Goal: Navigation & Orientation: Understand site structure

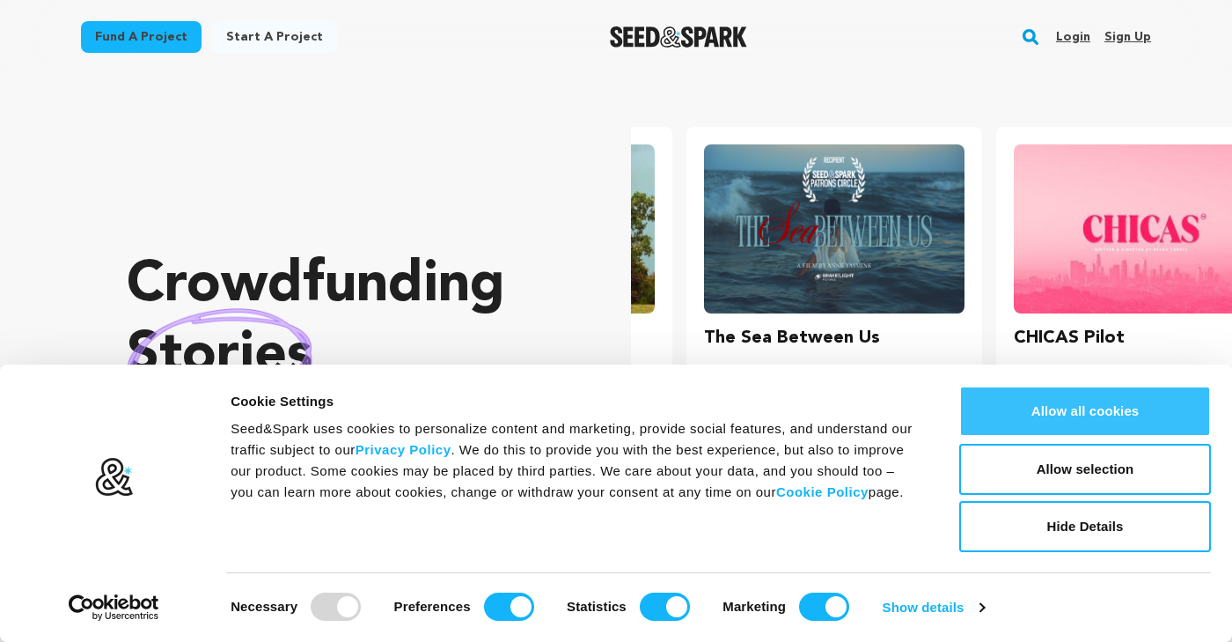
scroll to position [0, 324]
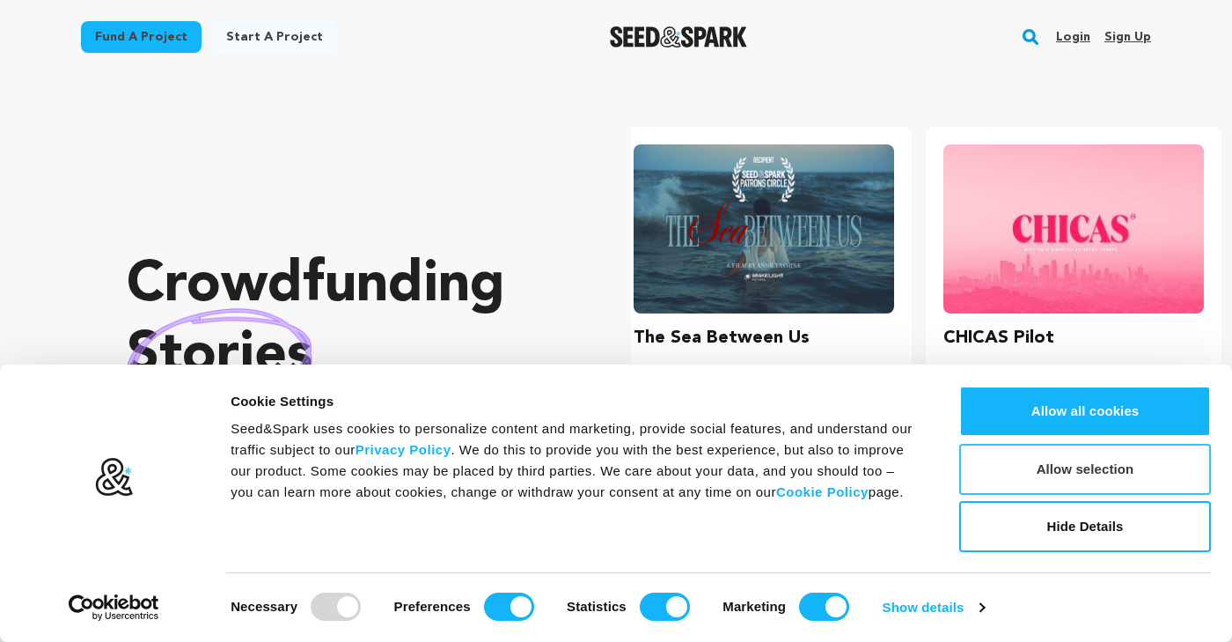
click at [1098, 469] on button "Allow selection" at bounding box center [1085, 469] width 252 height 51
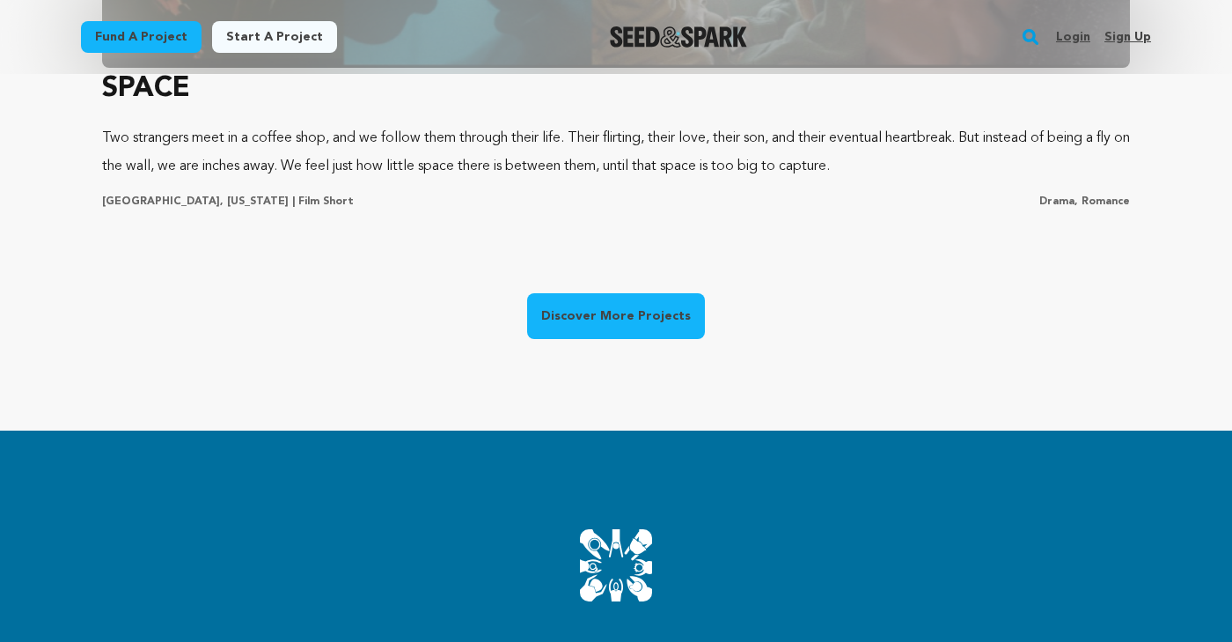
scroll to position [1568, 0]
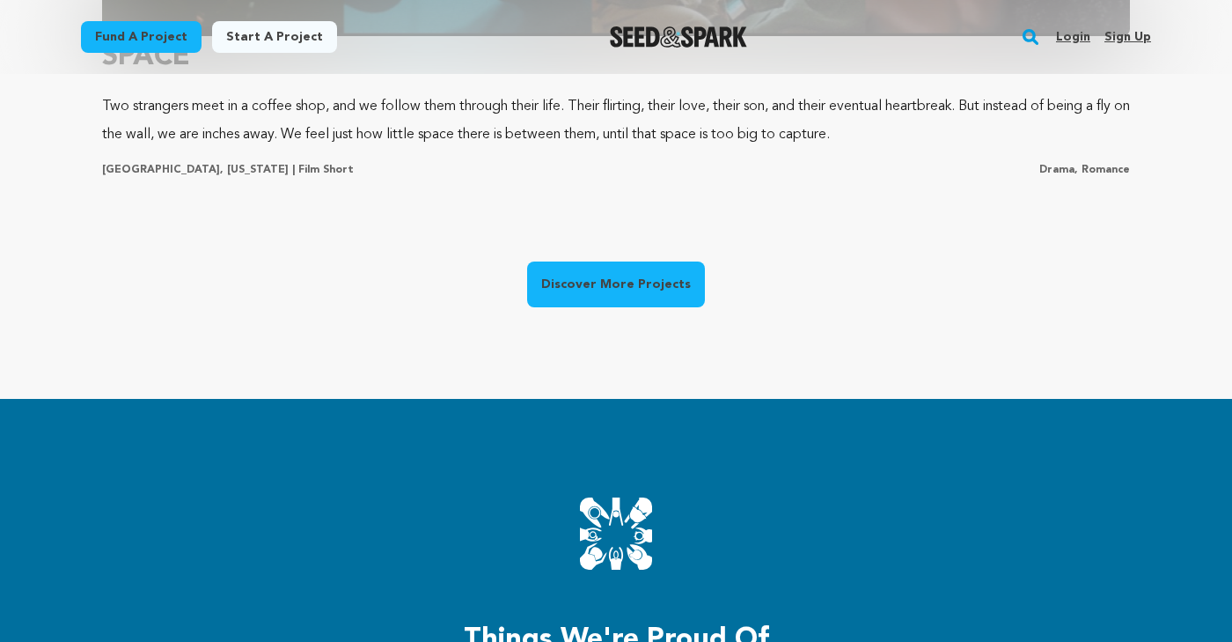
click at [606, 276] on link "Discover More Projects" at bounding box center [616, 284] width 178 height 46
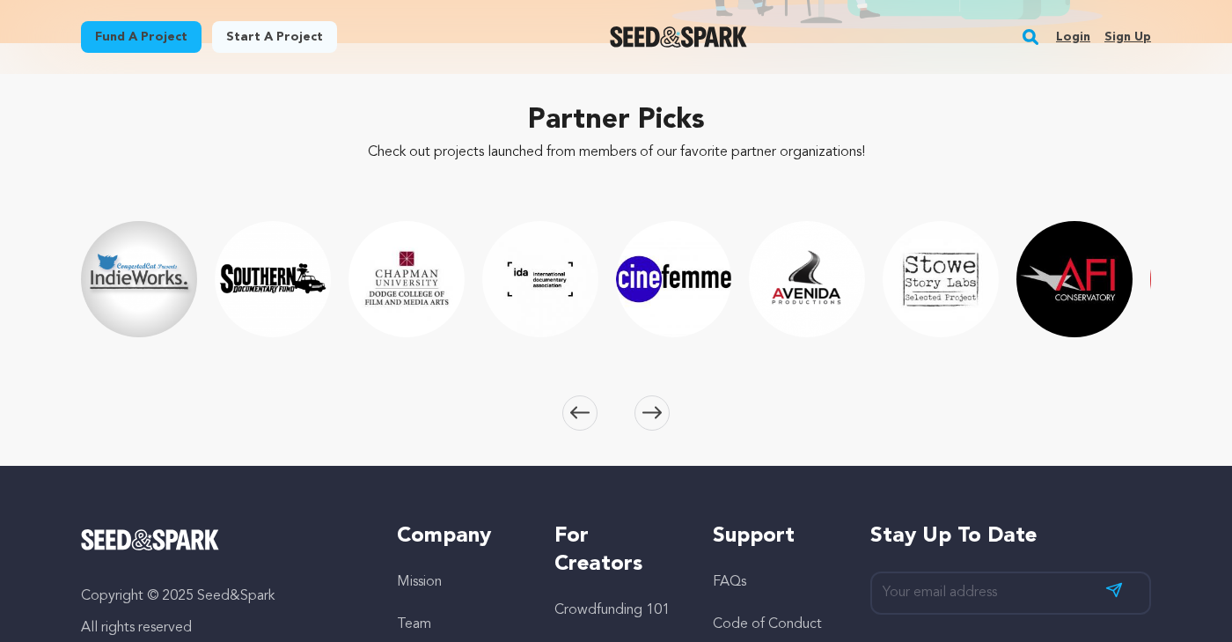
scroll to position [2647, 0]
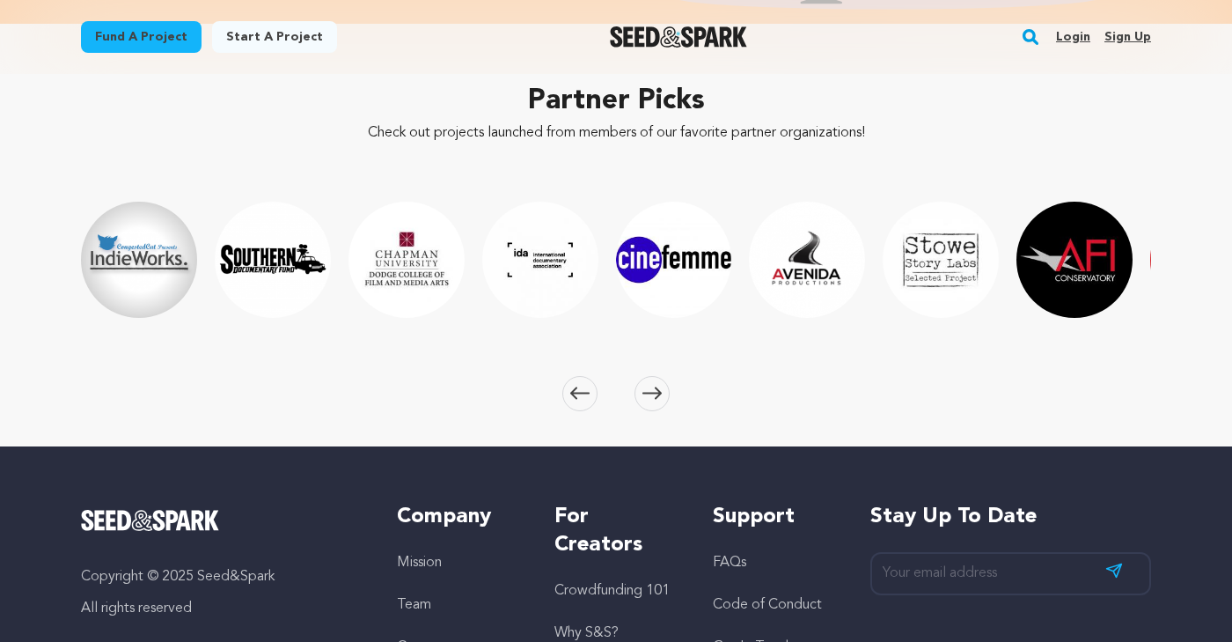
click at [654, 384] on span at bounding box center [651, 393] width 35 height 35
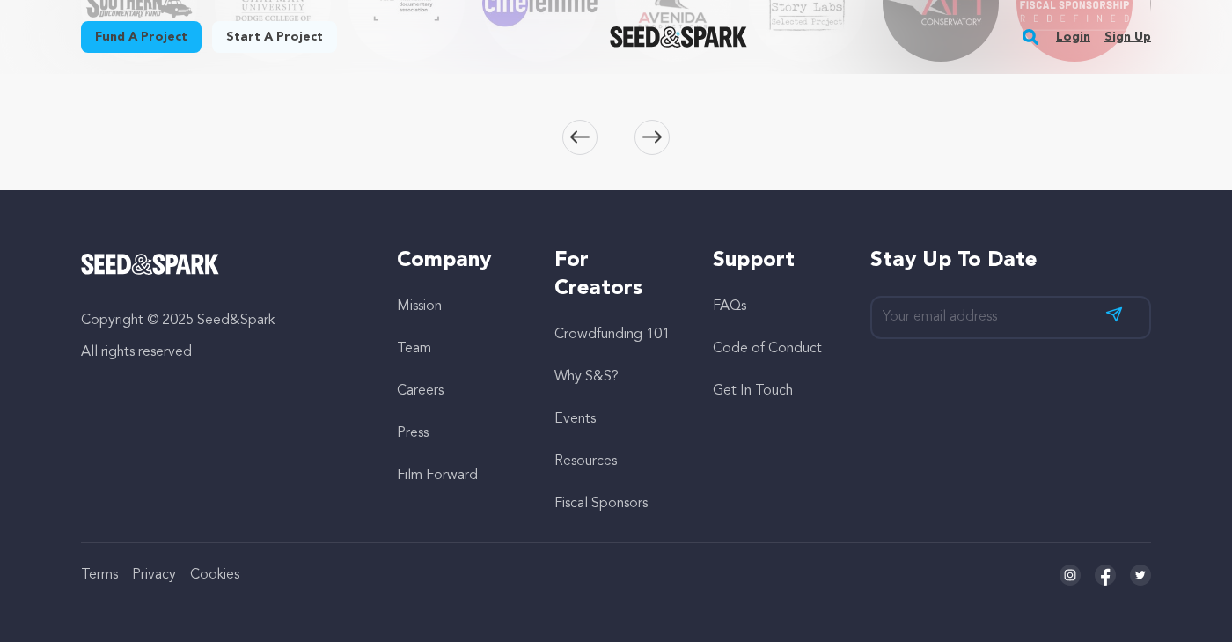
scroll to position [2902, 0]
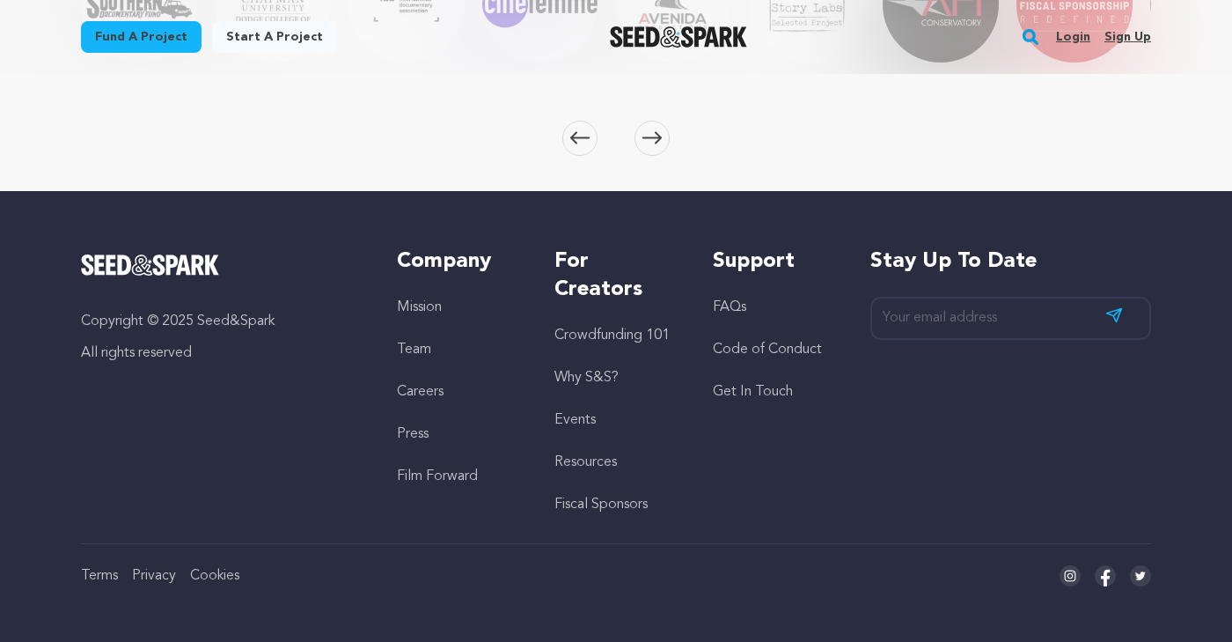
click at [427, 382] on li "Careers" at bounding box center [458, 391] width 122 height 21
click at [427, 390] on link "Careers" at bounding box center [420, 392] width 47 height 14
click at [412, 347] on link "Team" at bounding box center [414, 349] width 34 height 14
